Goal: Entertainment & Leisure: Browse casually

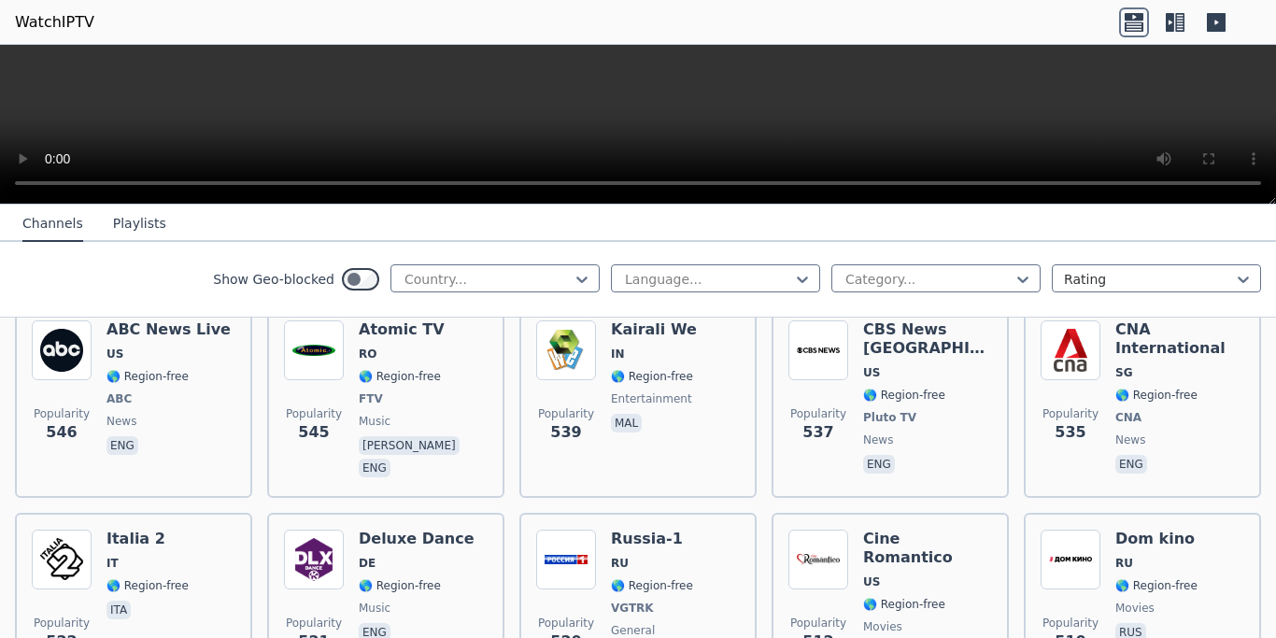
scroll to position [5221, 0]
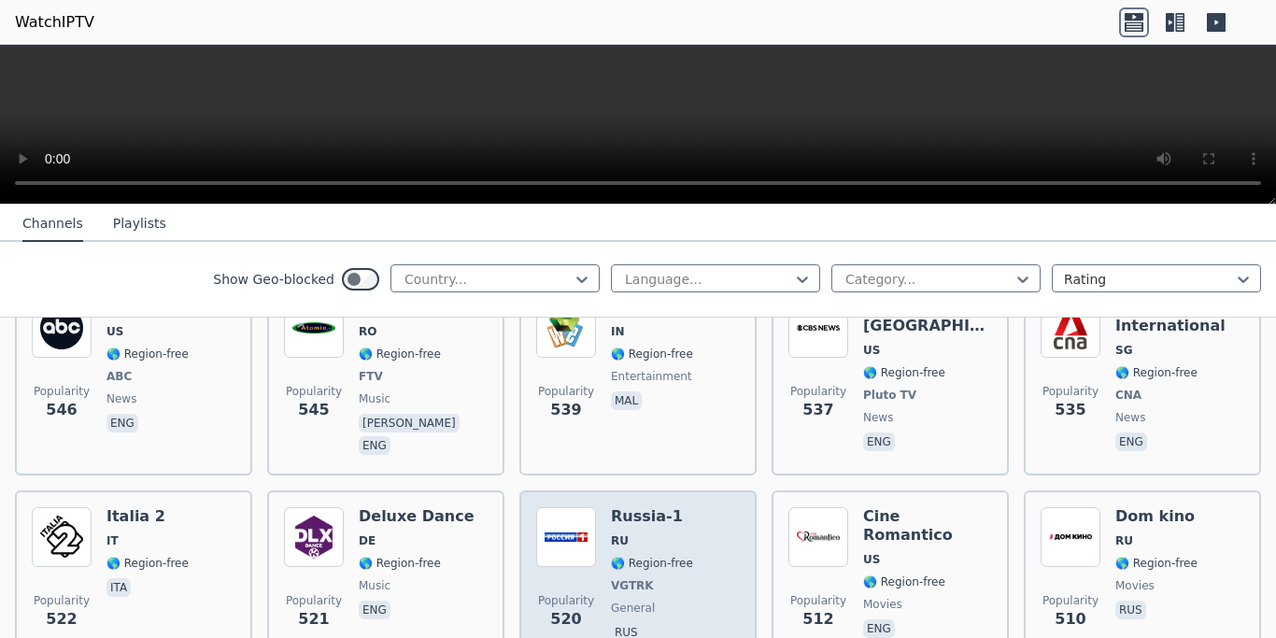
click at [640, 601] on span "general" at bounding box center [633, 608] width 44 height 15
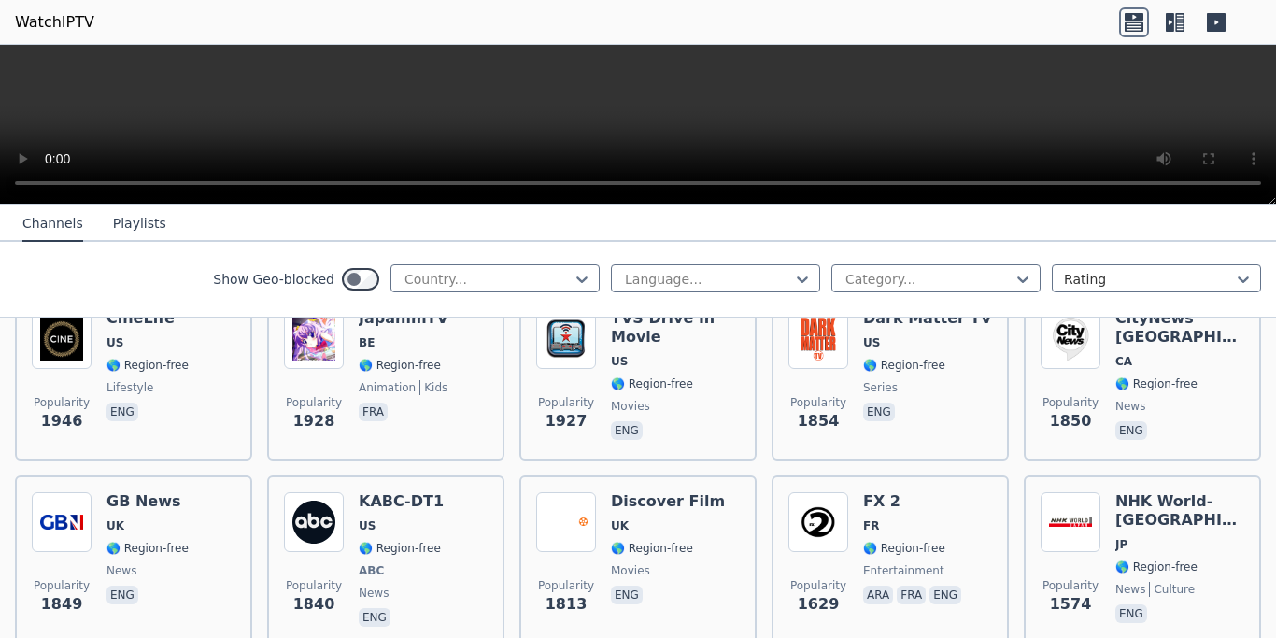
scroll to position [0, 0]
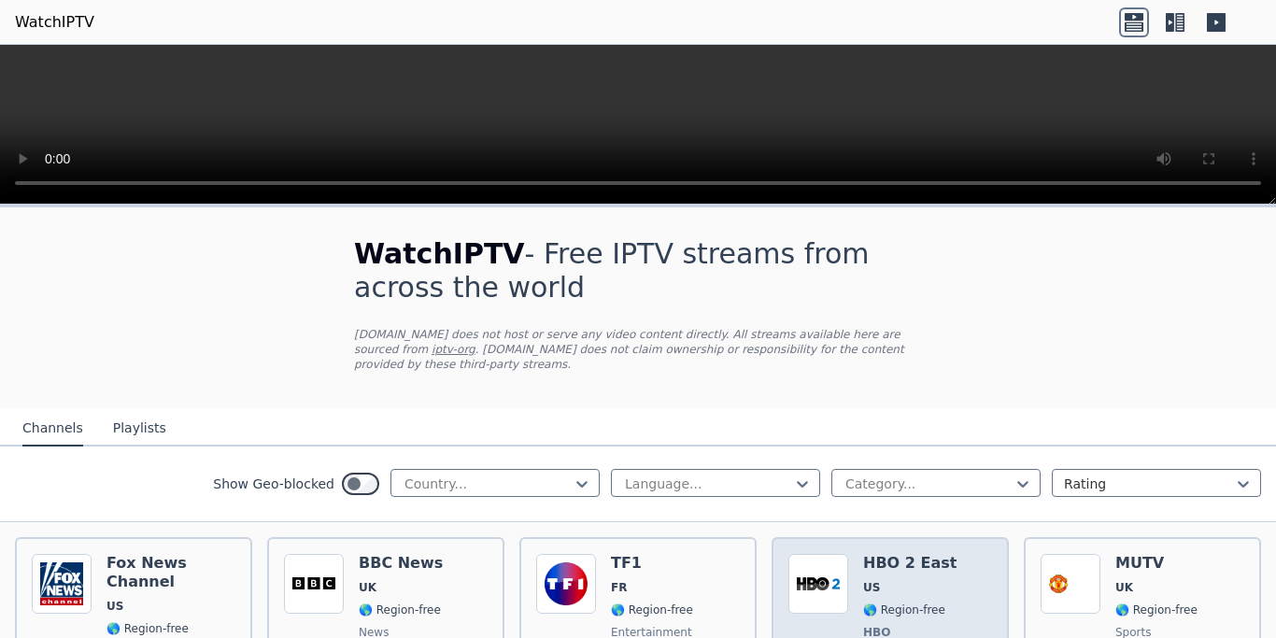
click at [937, 572] on div "Popularity 5949 HBO 2 East US 🌎 Region-free HBO movies series eng spa" at bounding box center [890, 623] width 204 height 138
click at [788, 604] on div "Popularity 5949" at bounding box center [818, 623] width 60 height 138
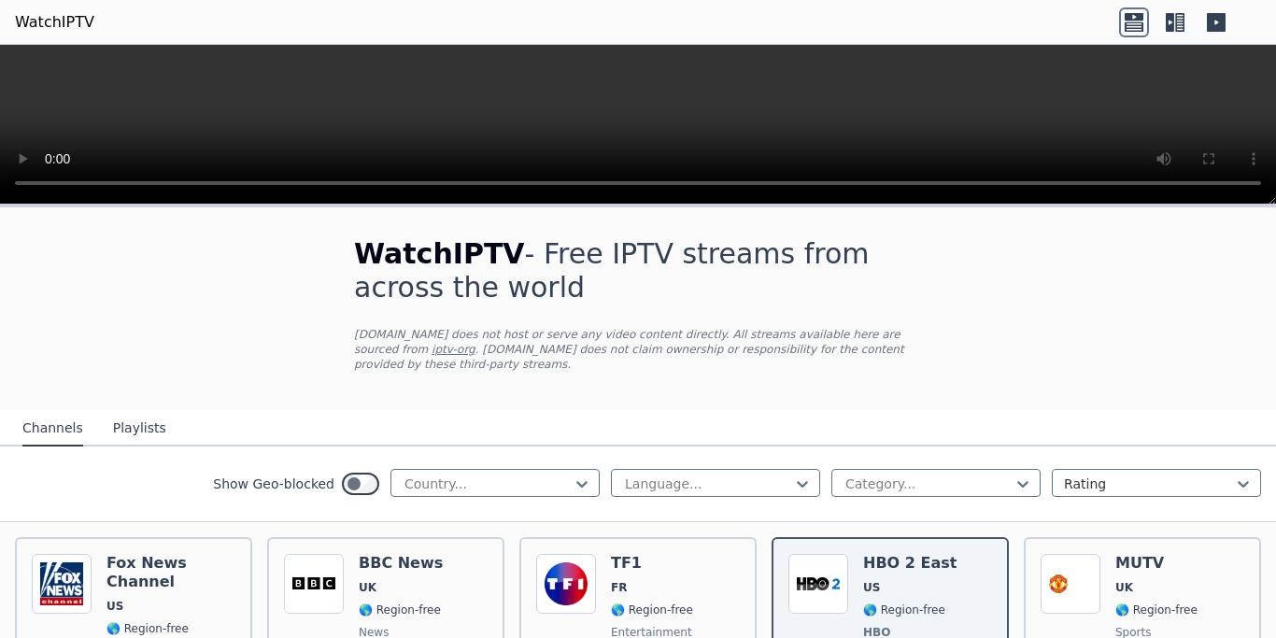
click at [147, 411] on button "Playlists" at bounding box center [139, 428] width 53 height 35
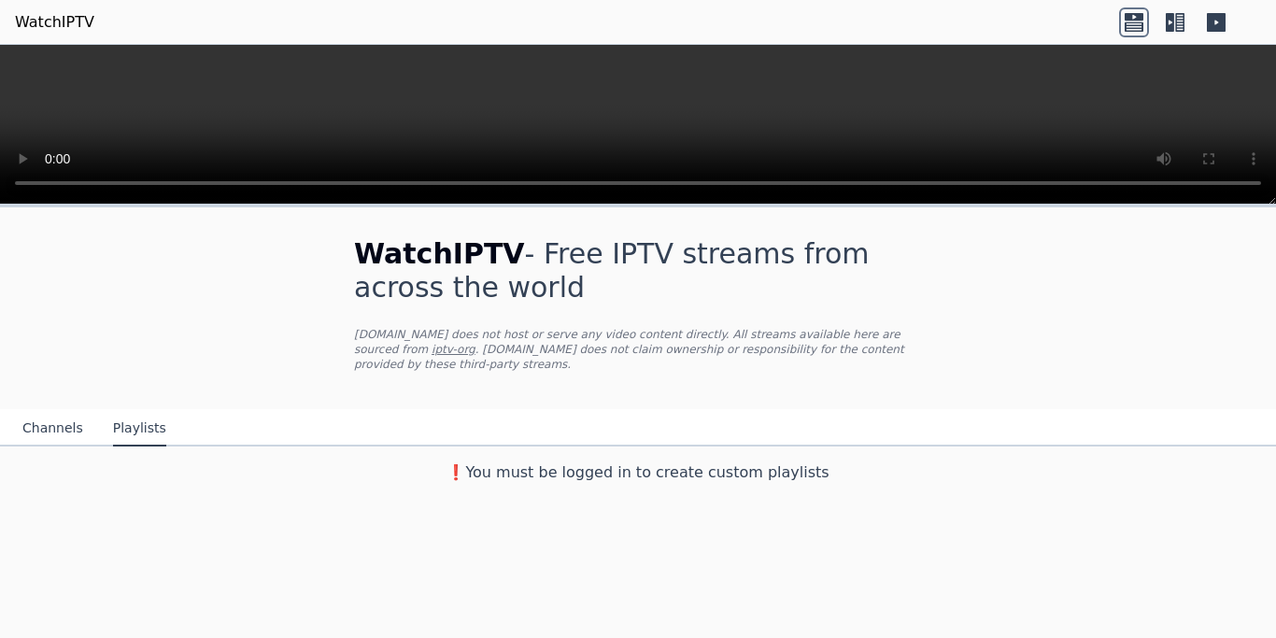
click at [26, 295] on div "WatchIPTV - Free IPTV streams from across the world [DOMAIN_NAME] does not host…" at bounding box center [638, 349] width 1276 height 284
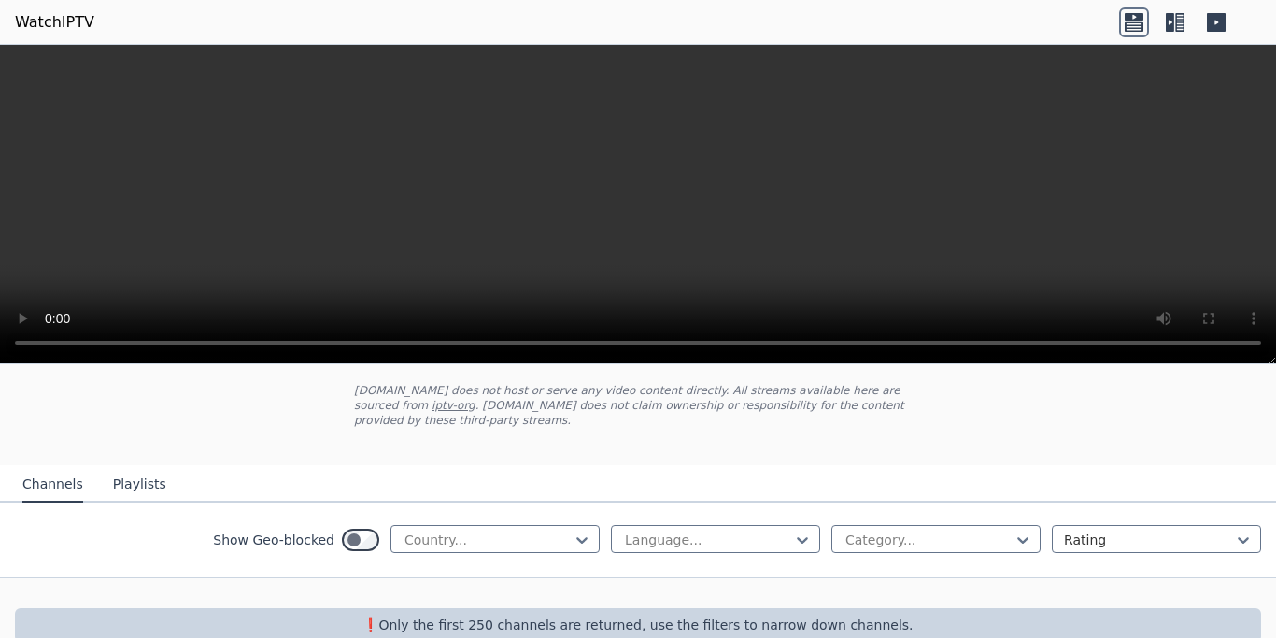
scroll to position [122, 0]
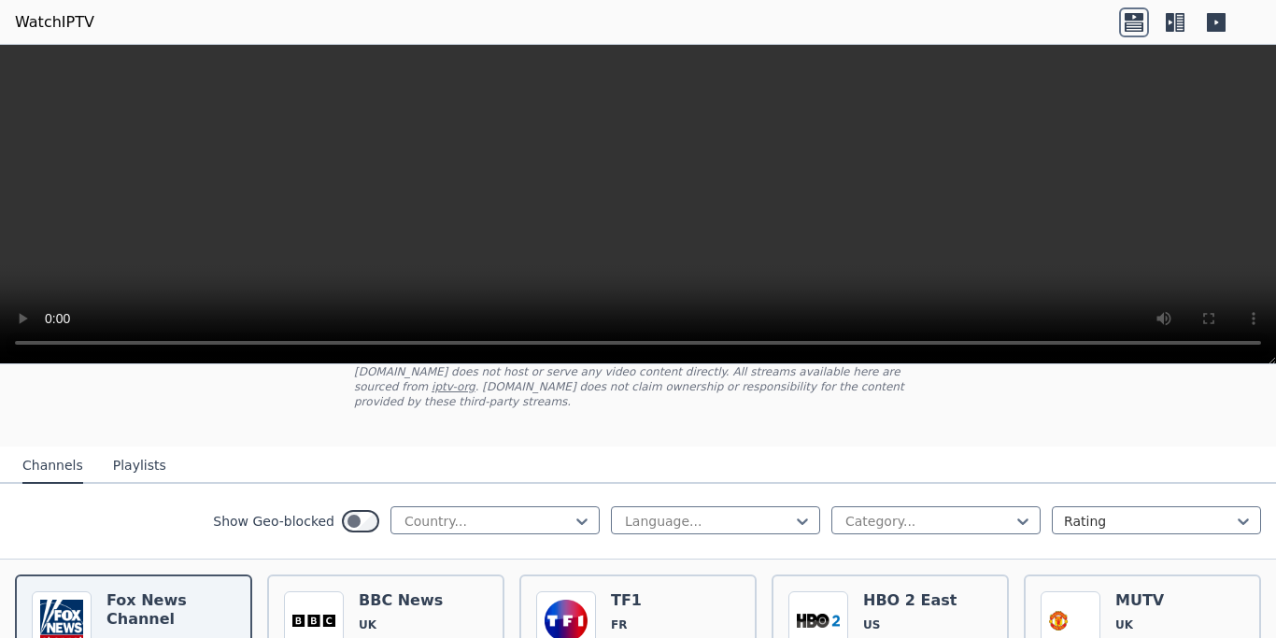
click at [124, 448] on button "Playlists" at bounding box center [139, 465] width 53 height 35
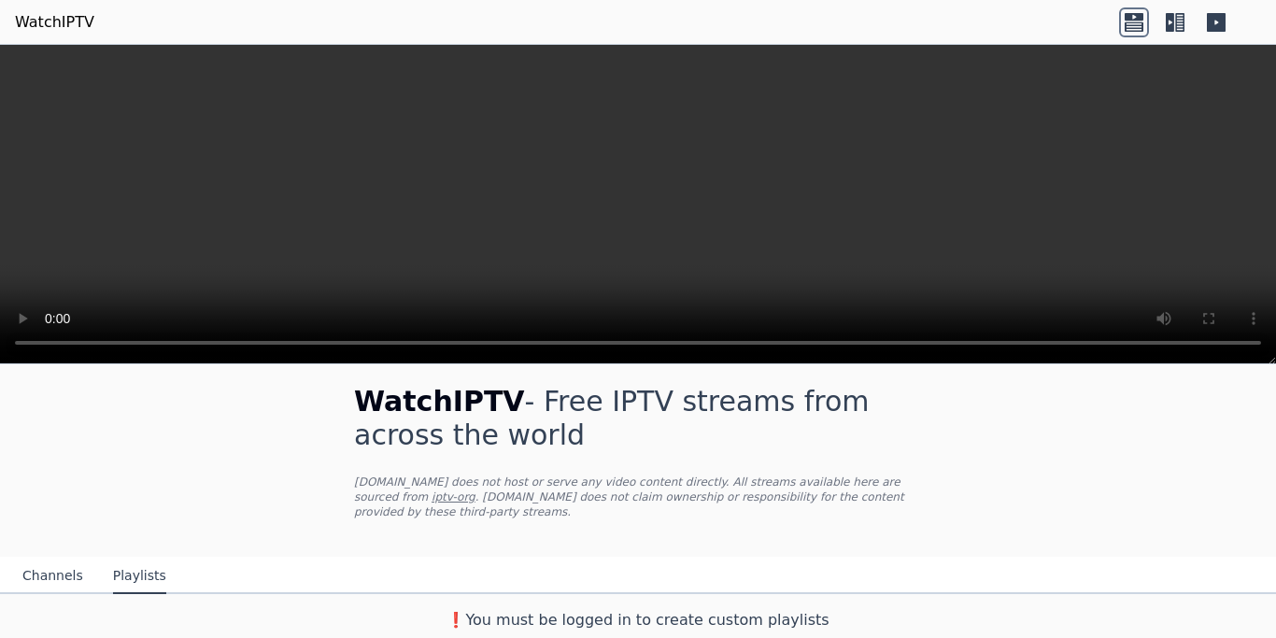
scroll to position [0, 0]
